Goal: Task Accomplishment & Management: Use online tool/utility

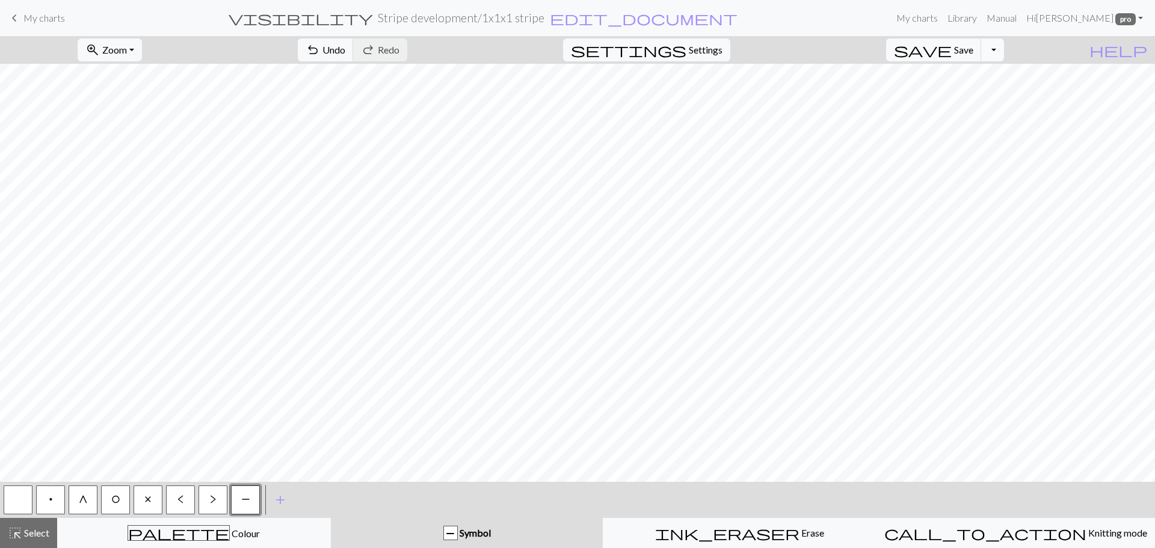
click at [1004, 49] on button "Toggle Dropdown" at bounding box center [992, 49] width 23 height 23
click at [989, 78] on button "file_copy Save a copy" at bounding box center [904, 76] width 198 height 19
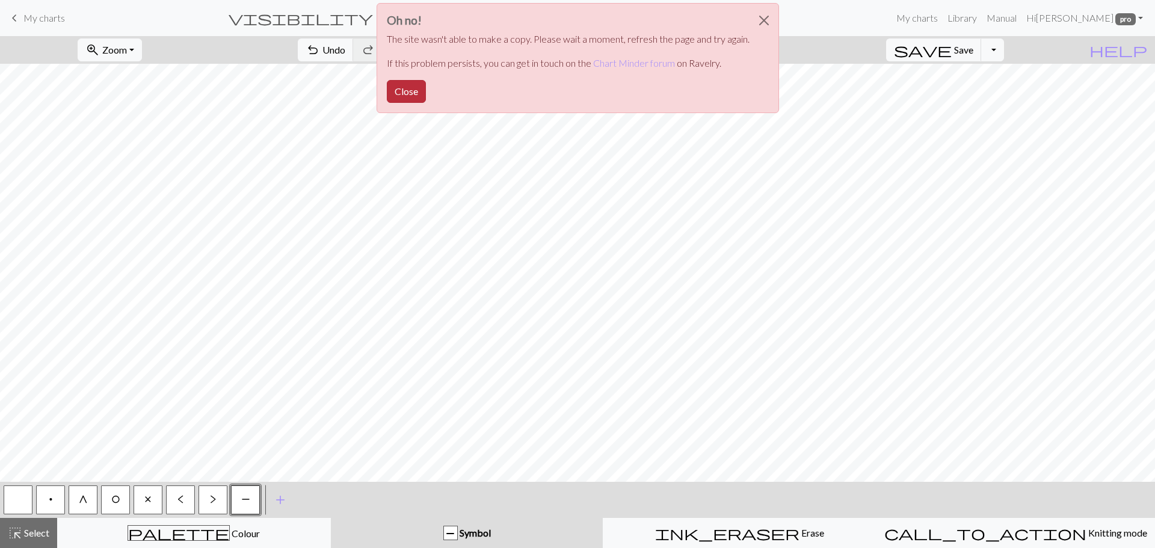
click at [409, 96] on button "Close" at bounding box center [406, 91] width 39 height 23
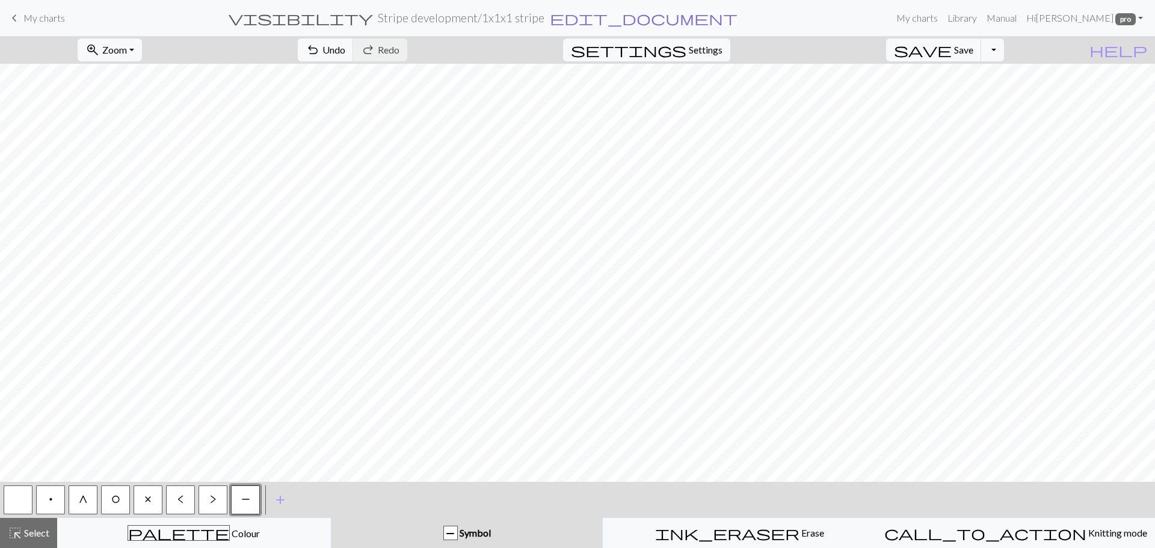
click at [590, 13] on span "edit_document" at bounding box center [644, 18] width 188 height 17
select select "68b7957c3eea154e62583a23"
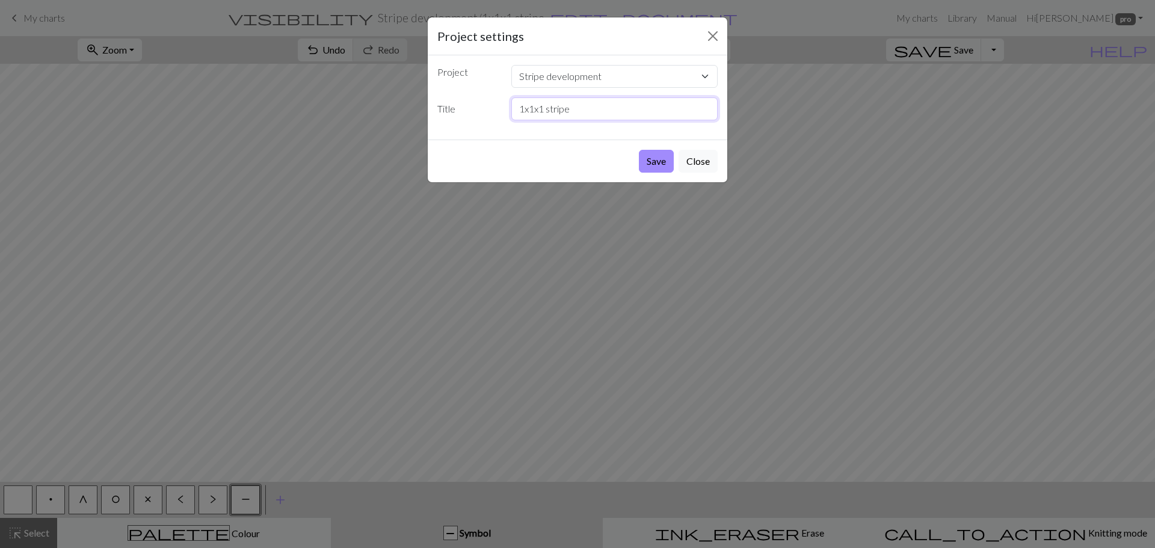
click at [587, 108] on input "1x1x1 stripe" at bounding box center [614, 108] width 207 height 23
type input "1x1 inlay"
click at [651, 161] on button "Save" at bounding box center [656, 161] width 35 height 23
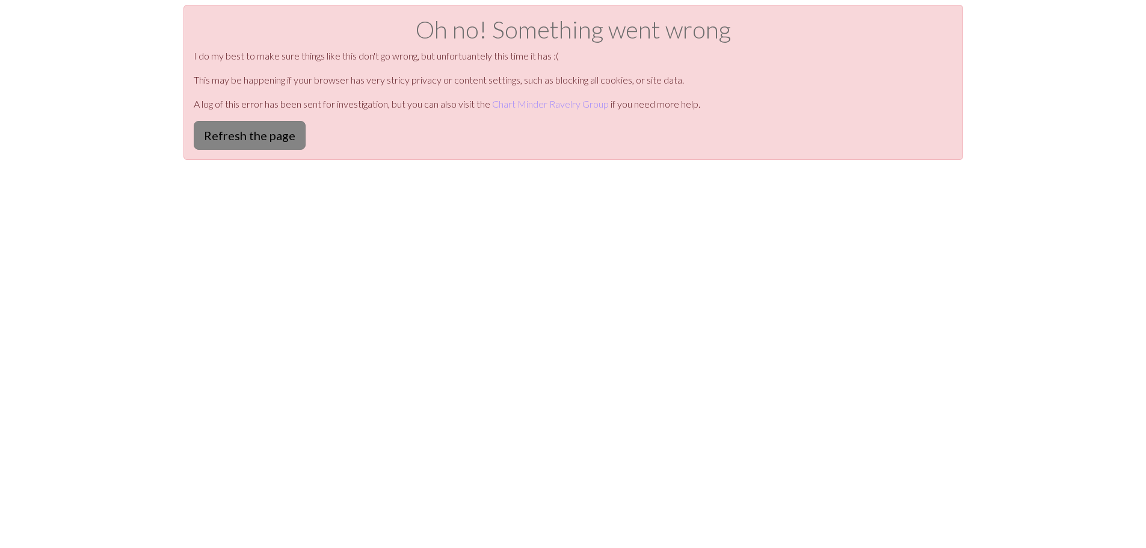
click at [236, 137] on button "Refresh the page" at bounding box center [250, 135] width 112 height 29
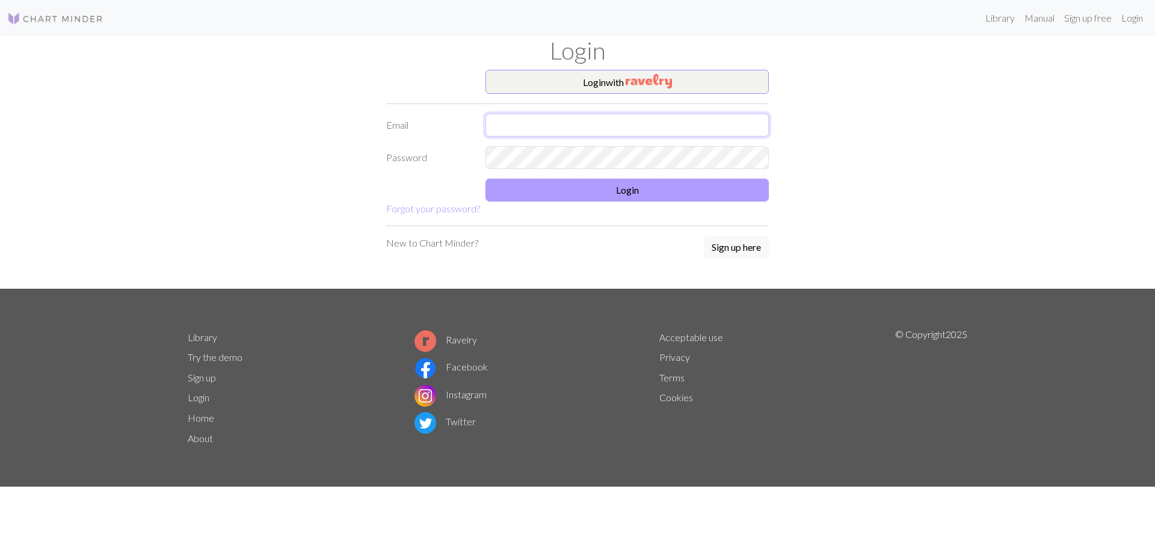
type input "juliamarywilmott@gmail.com"
click at [561, 185] on button "Login" at bounding box center [626, 190] width 283 height 23
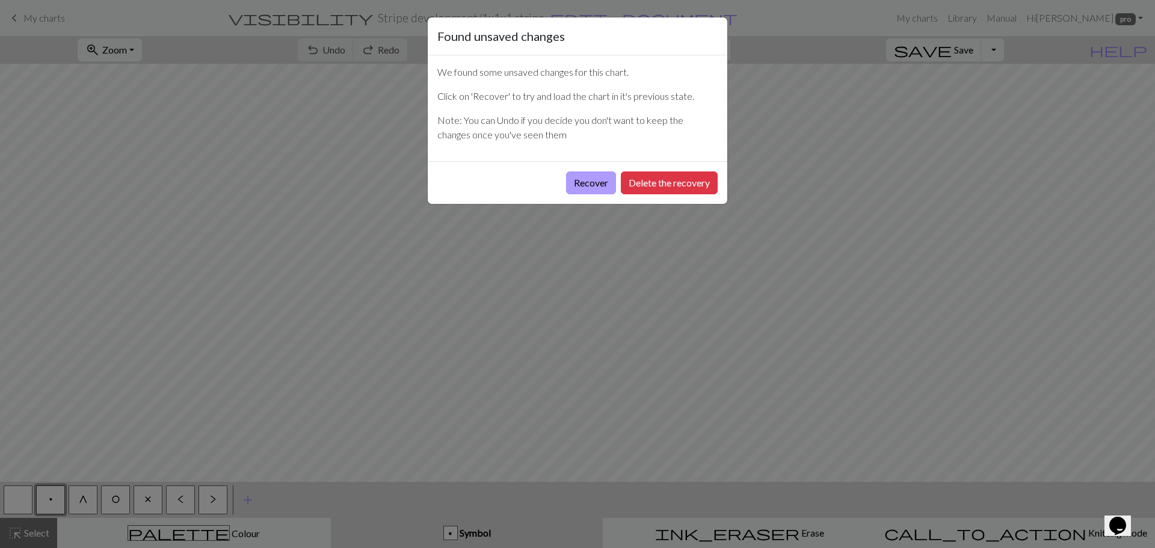
click at [602, 181] on button "Recover" at bounding box center [591, 182] width 50 height 23
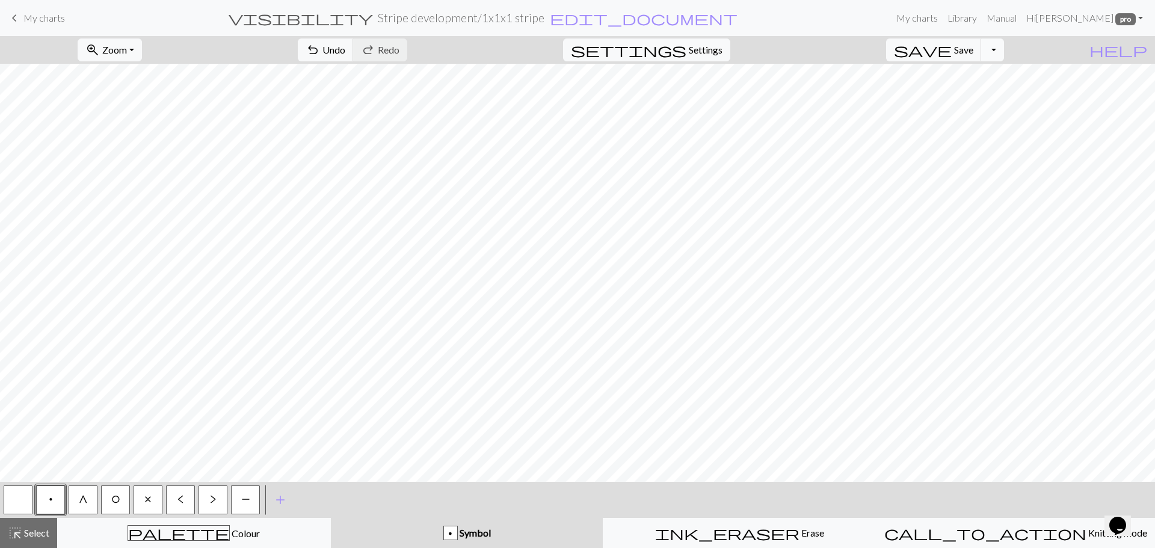
click at [1004, 50] on button "Toggle Dropdown" at bounding box center [992, 49] width 23 height 23
click at [964, 75] on button "file_copy Save a copy" at bounding box center [904, 76] width 198 height 19
